Goal: Find specific page/section: Find specific page/section

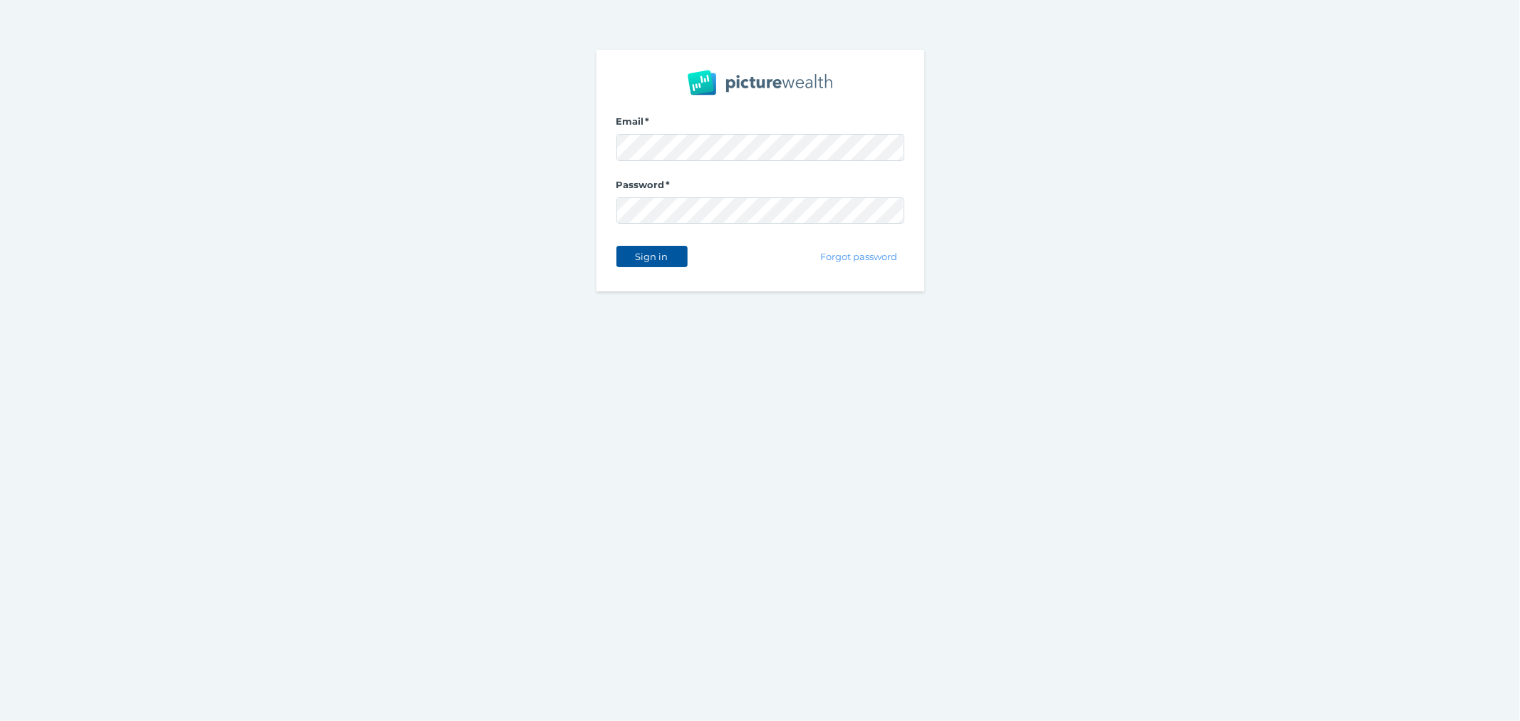
click at [643, 260] on span "Sign in" at bounding box center [651, 256] width 45 height 11
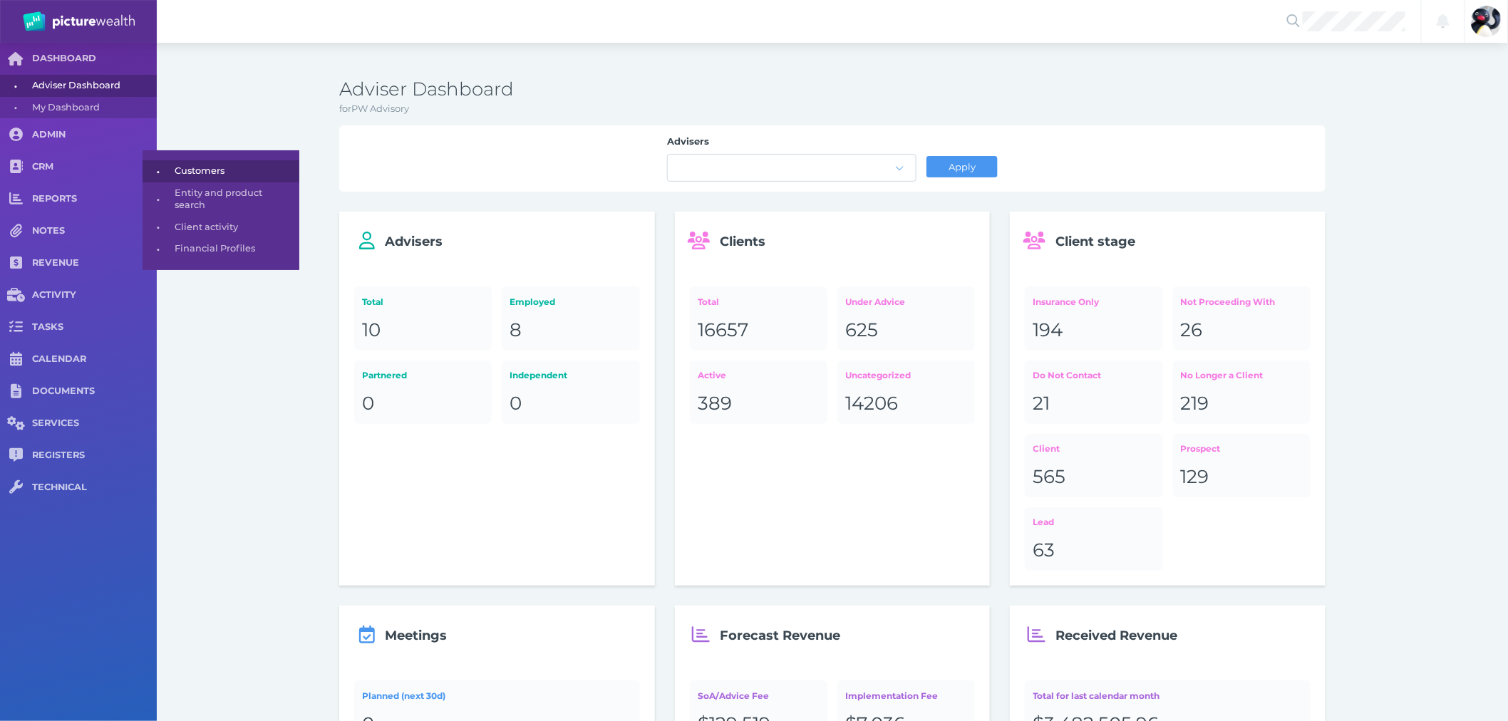
click at [168, 177] on span "•" at bounding box center [159, 171] width 32 height 18
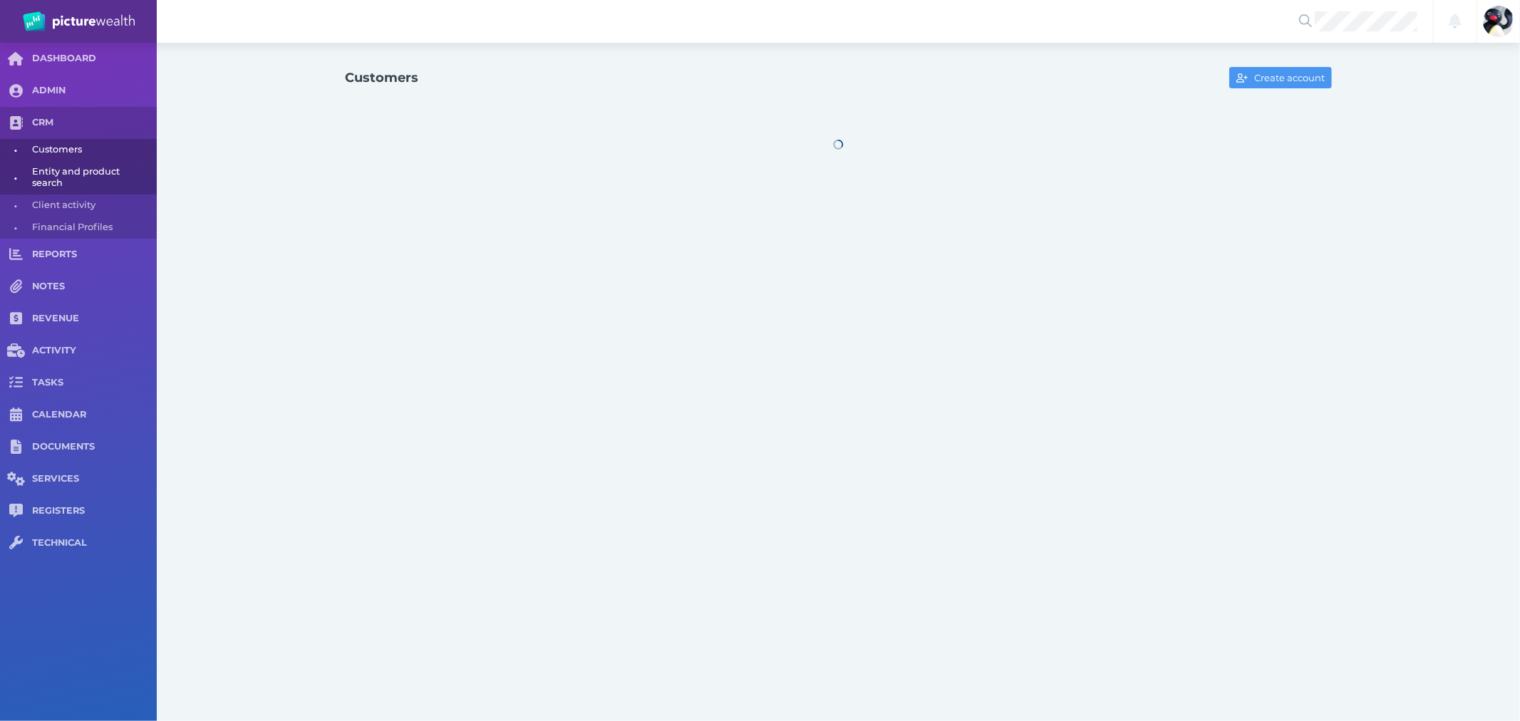
select select "25"
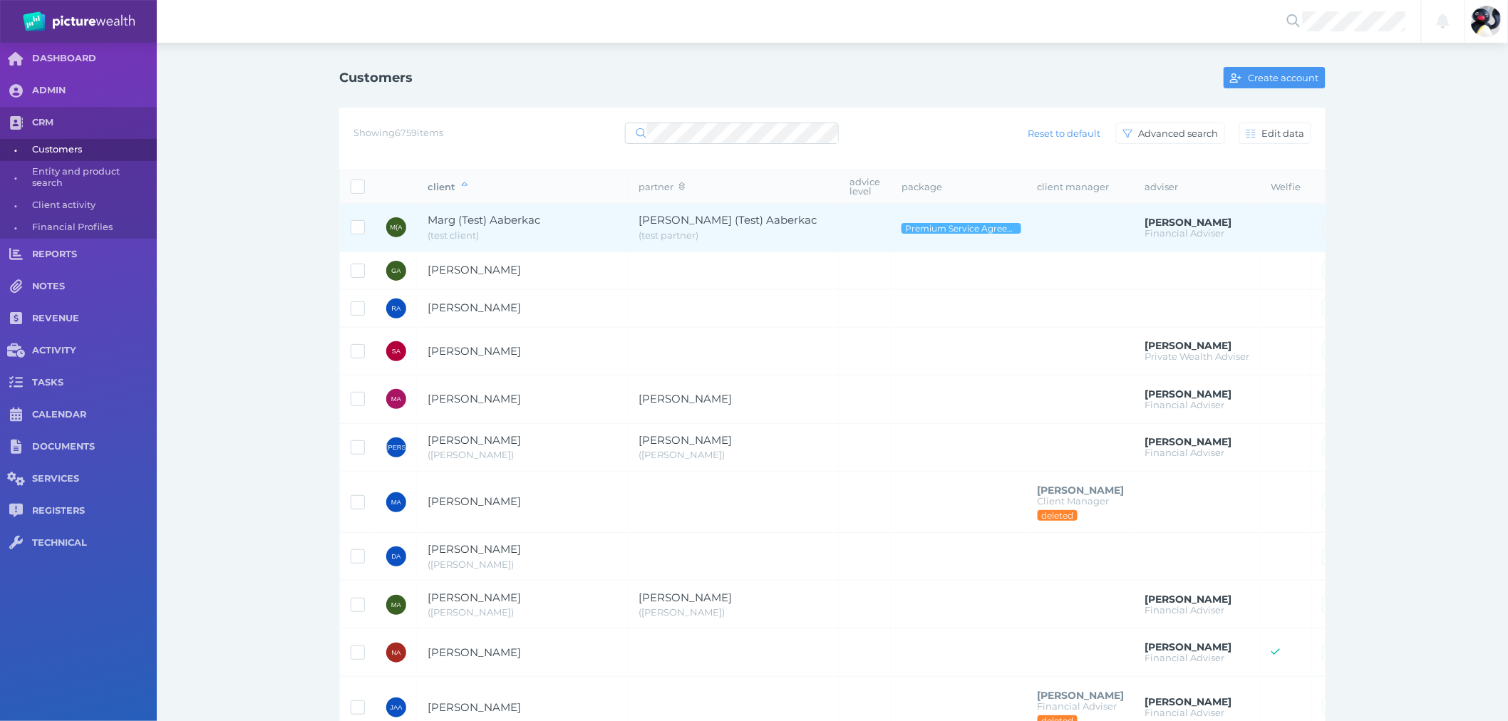
click at [550, 229] on span "( test client )" at bounding box center [523, 236] width 190 height 14
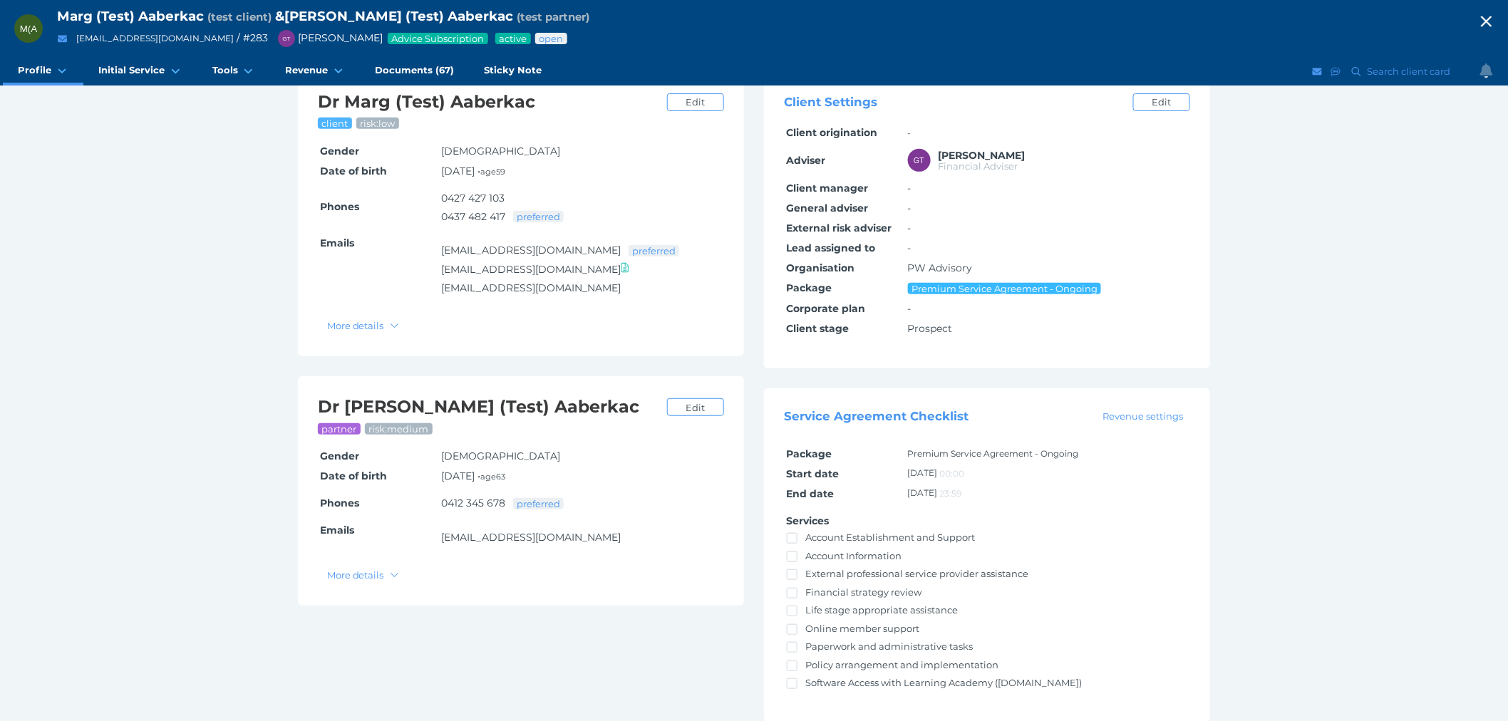
scroll to position [9, 0]
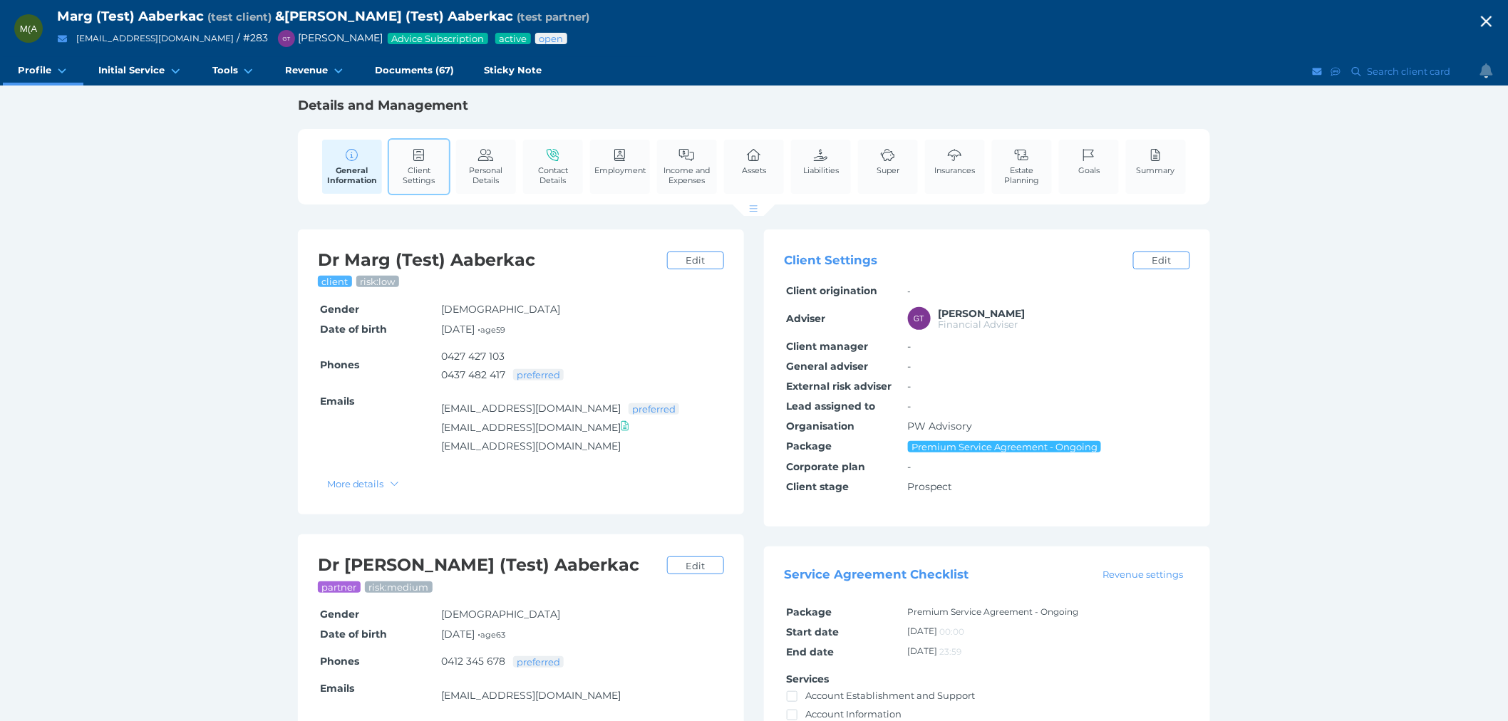
click at [420, 151] on icon at bounding box center [419, 155] width 16 height 13
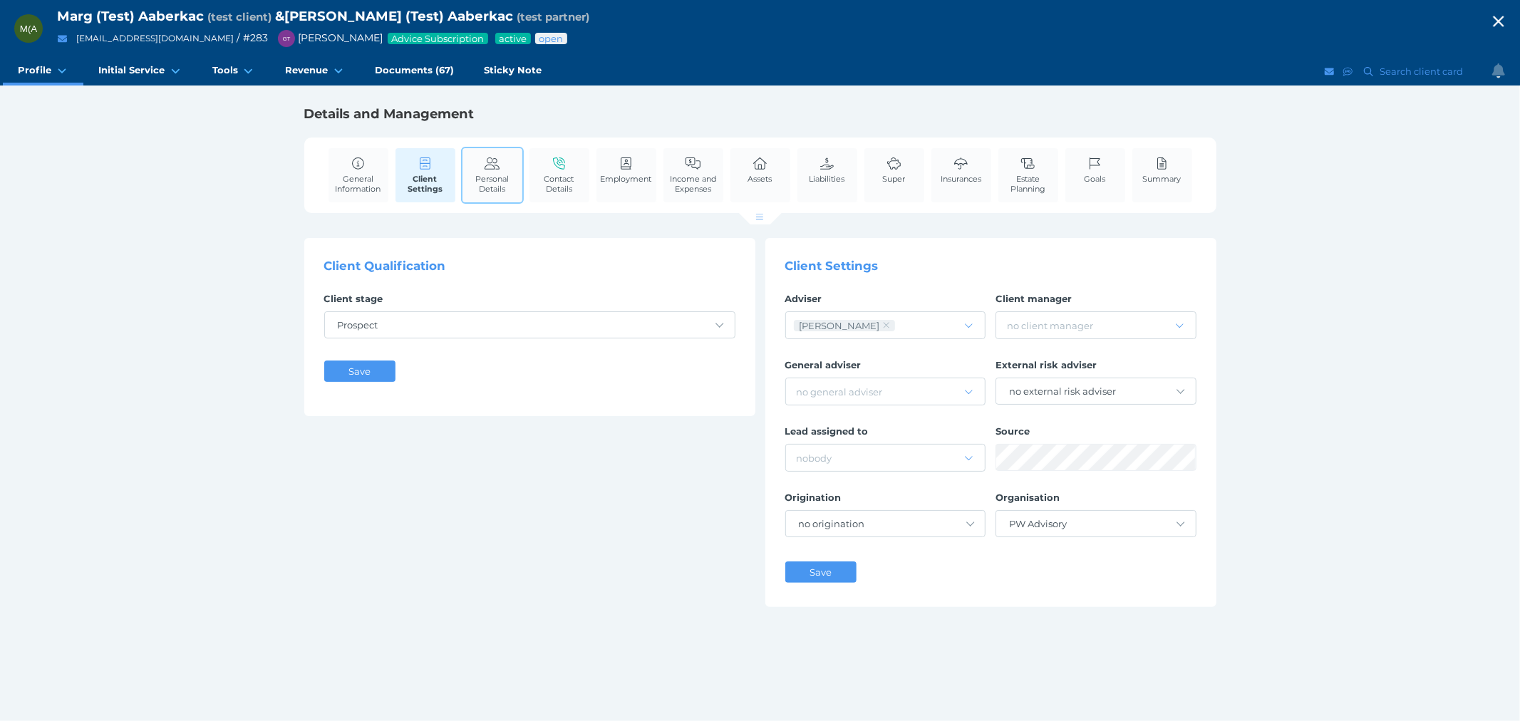
click at [475, 165] on link "Personal Details" at bounding box center [493, 174] width 60 height 53
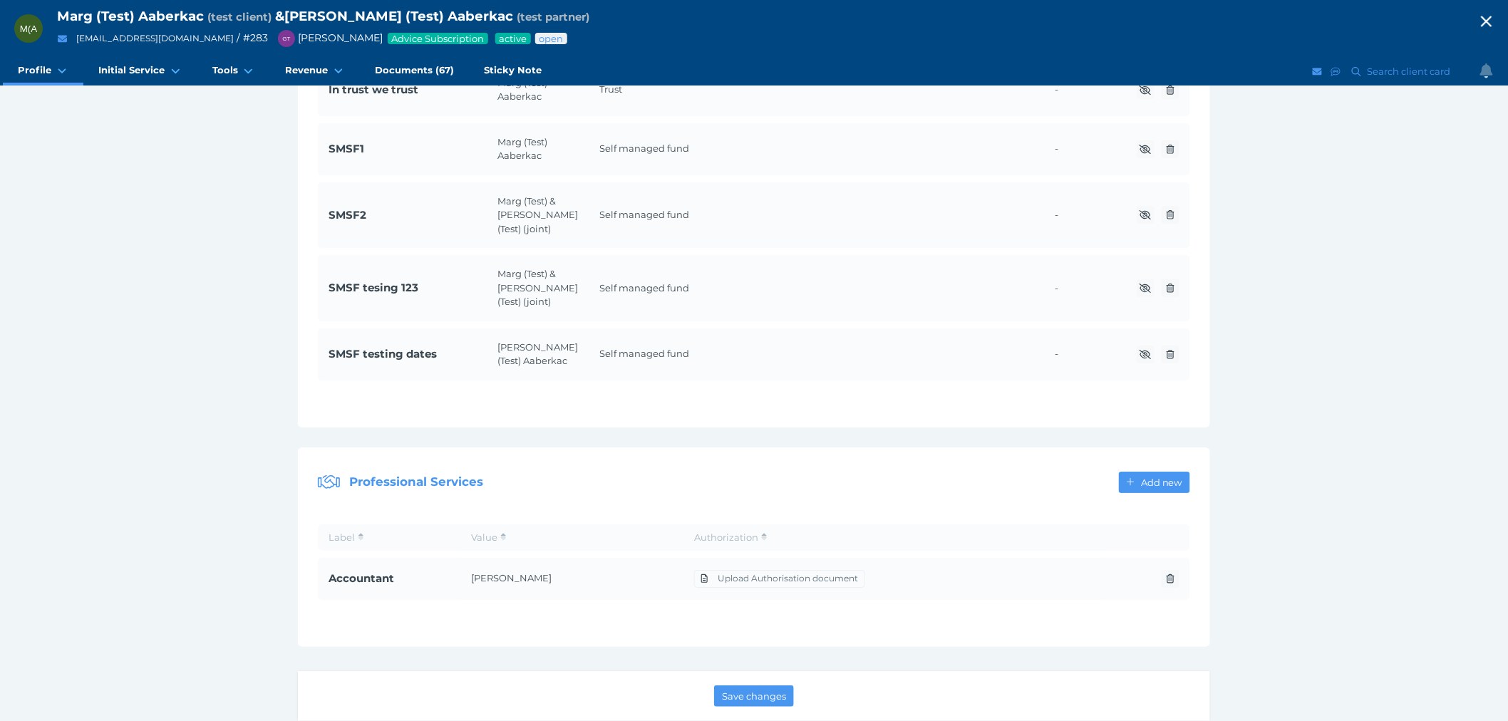
scroll to position [2107, 0]
